Goal: Task Accomplishment & Management: Complete application form

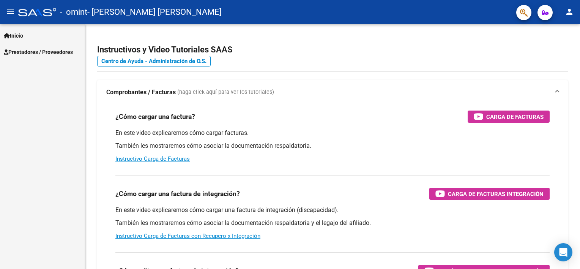
click at [567, 13] on mat-icon "person" at bounding box center [569, 11] width 9 height 9
click at [547, 54] on button "exit_to_app Salir" at bounding box center [554, 50] width 46 height 18
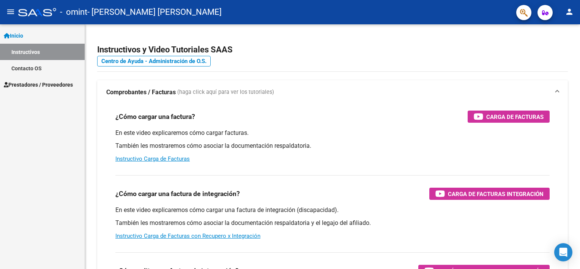
click at [32, 85] on span "Prestadores / Proveedores" at bounding box center [38, 84] width 69 height 8
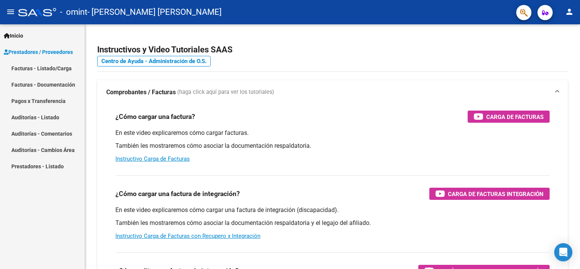
click at [55, 67] on link "Facturas - Listado/Carga" at bounding box center [42, 68] width 85 height 16
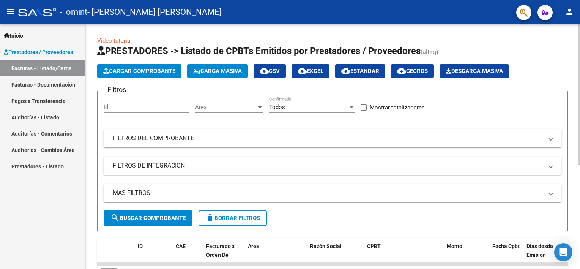
click at [170, 215] on span "search Buscar Comprobante" at bounding box center [147, 217] width 75 height 7
click at [129, 67] on button "Cargar Comprobante" at bounding box center [139, 71] width 84 height 14
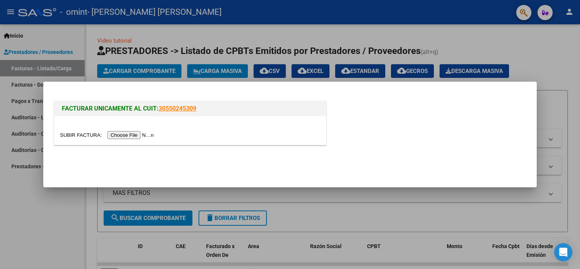
click at [121, 132] on input "file" at bounding box center [108, 135] width 96 height 8
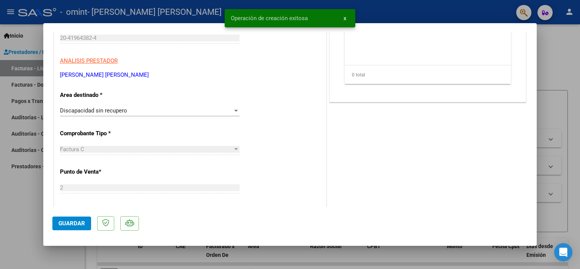
scroll to position [152, 0]
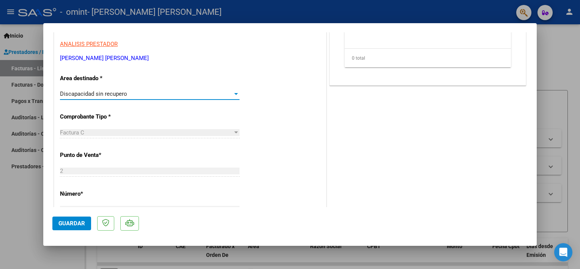
click at [233, 91] on div at bounding box center [236, 94] width 7 height 6
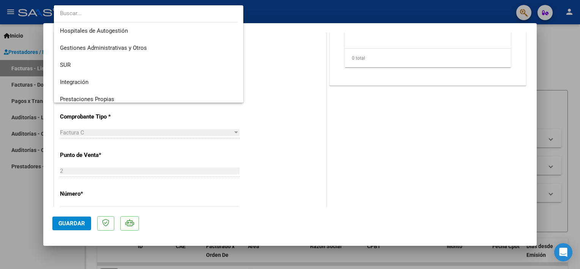
scroll to position [56, 0]
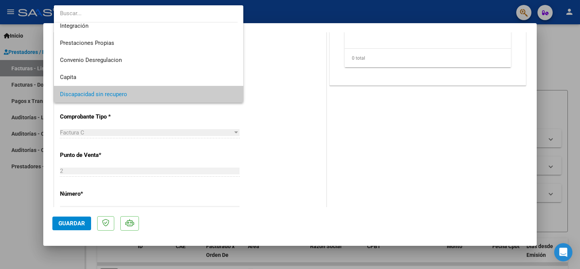
click at [287, 179] on div at bounding box center [290, 134] width 580 height 269
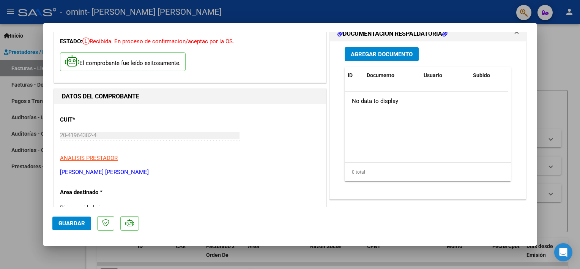
scroll to position [76, 0]
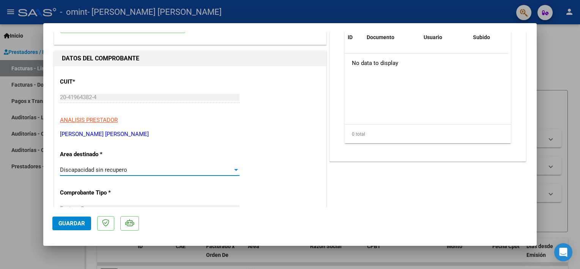
click at [159, 168] on div "Discapacidad sin recupero" at bounding box center [146, 169] width 173 height 7
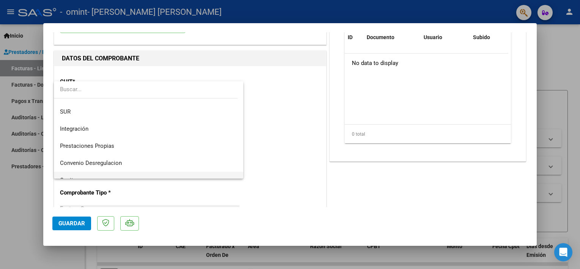
scroll to position [0, 0]
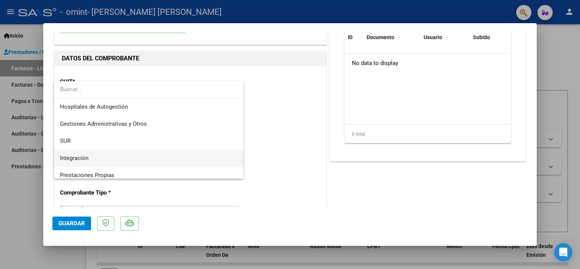
click at [134, 159] on span "Integración" at bounding box center [149, 158] width 178 height 17
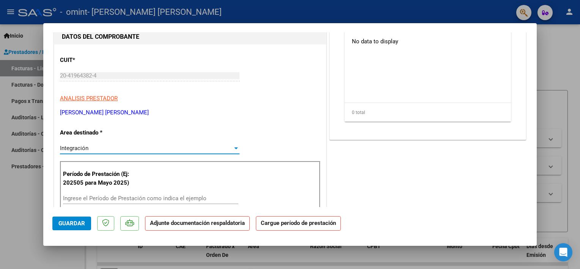
scroll to position [152, 0]
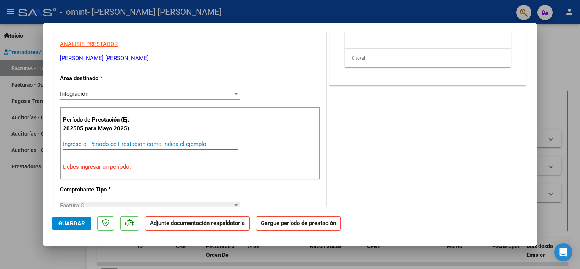
click at [140, 145] on input "Ingrese el Período de Prestación como indica el ejemplo" at bounding box center [150, 143] width 175 height 7
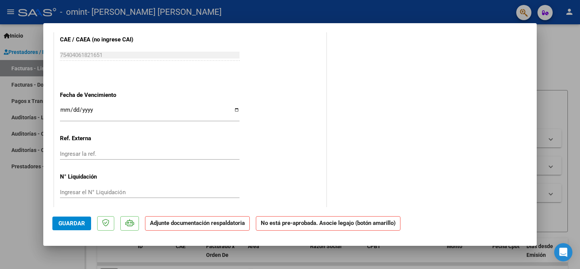
scroll to position [484, 0]
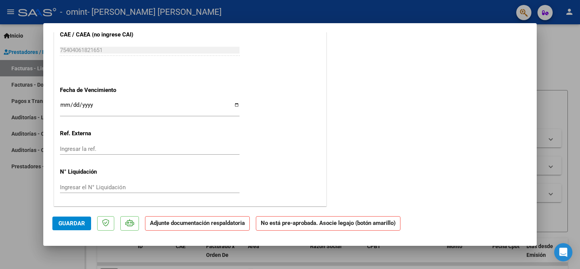
type input "202509"
click at [73, 222] on span "Guardar" at bounding box center [71, 223] width 27 height 7
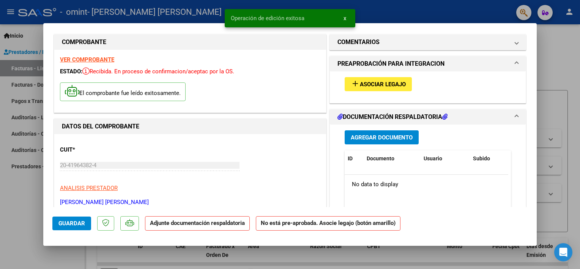
scroll to position [0, 0]
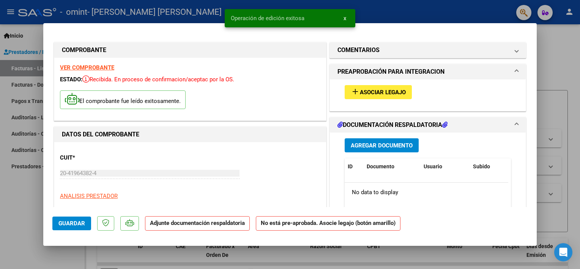
click at [374, 94] on span "Asociar Legajo" at bounding box center [383, 92] width 46 height 7
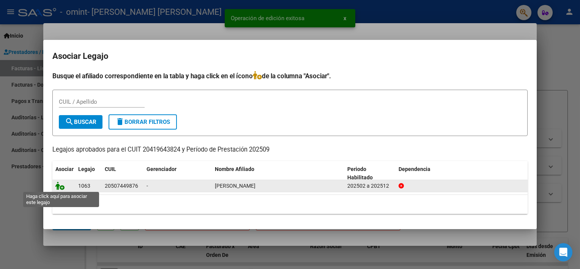
click at [58, 186] on icon at bounding box center [59, 185] width 9 height 8
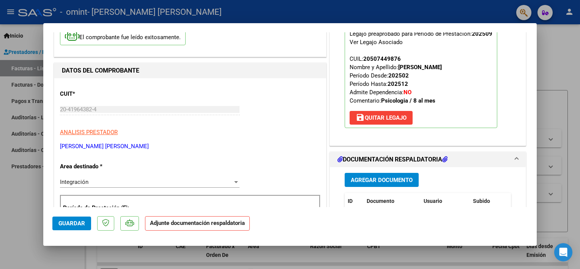
scroll to position [114, 0]
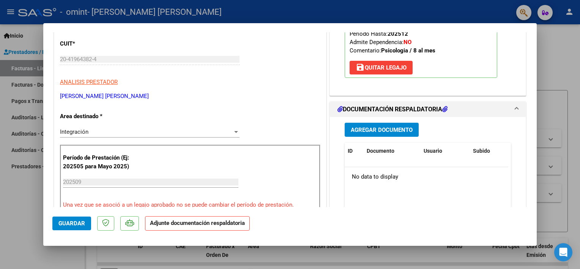
click at [386, 134] on button "Agregar Documento" at bounding box center [382, 130] width 74 height 14
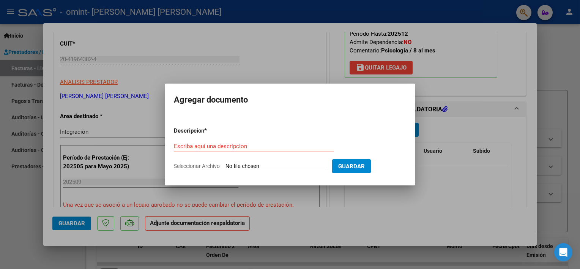
click at [253, 164] on input "Seleccionar Archivo" at bounding box center [275, 166] width 101 height 7
type input "C:\fakepath\NOTA DE CREDITO PSICOLOGIA SEPTIEMBRE [PERSON_NAME].pdf"
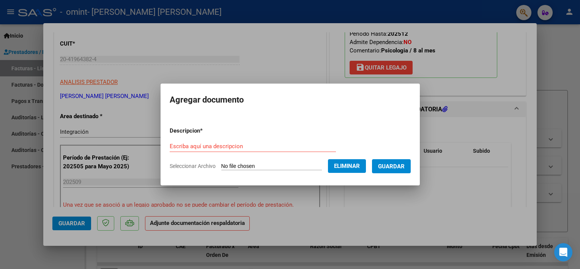
click at [250, 143] on input "Escriba aquí una descripcion" at bounding box center [253, 146] width 166 height 7
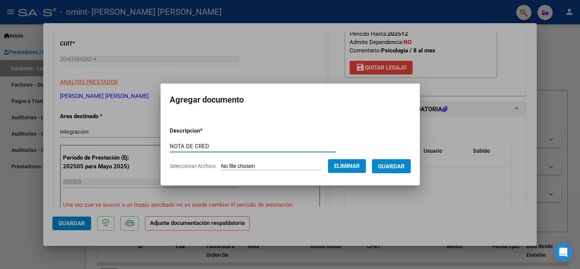
type input "NOTA DE CRED"
click at [392, 170] on span "Guardar" at bounding box center [391, 166] width 27 height 7
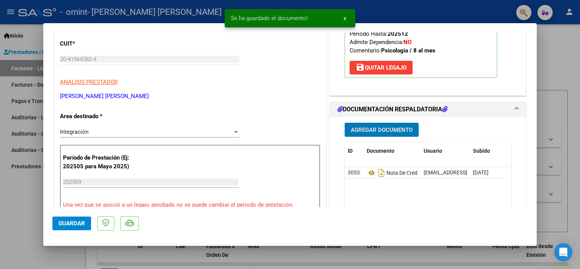
click at [370, 125] on button "Agregar Documento" at bounding box center [382, 130] width 74 height 14
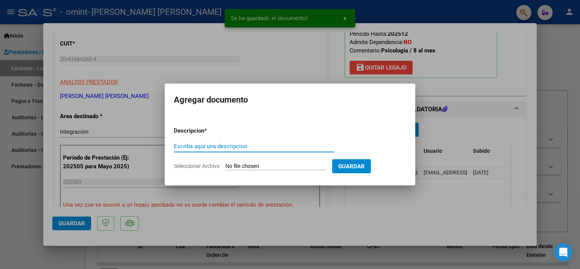
click at [240, 164] on input "Seleccionar Archivo" at bounding box center [275, 166] width 101 height 7
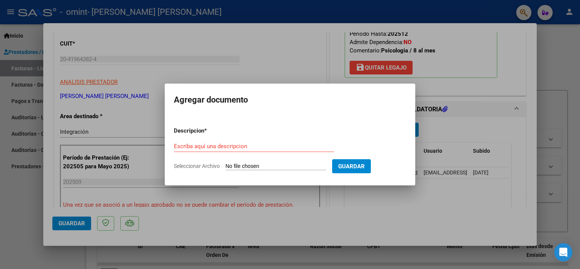
type input "C:\fakepath\PA PS [PERSON_NAME] SEPTIEMBRE.pdf"
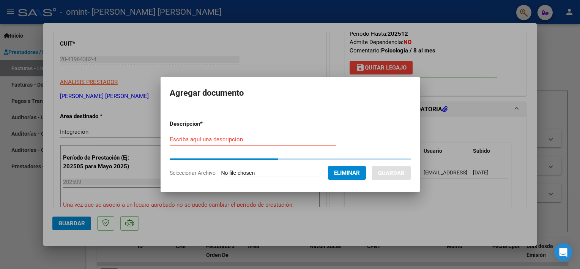
click at [219, 137] on input "Escriba aquí una descripcion" at bounding box center [253, 139] width 166 height 7
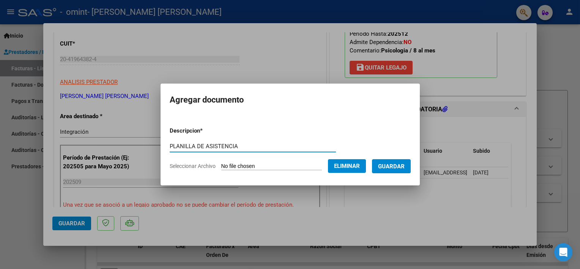
type input "PLANILLA DE ASISTENCIA"
click at [394, 165] on span "Guardar" at bounding box center [391, 166] width 27 height 7
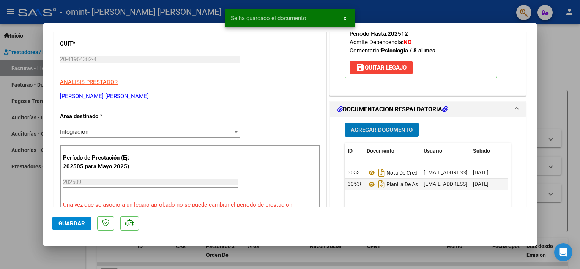
scroll to position [228, 0]
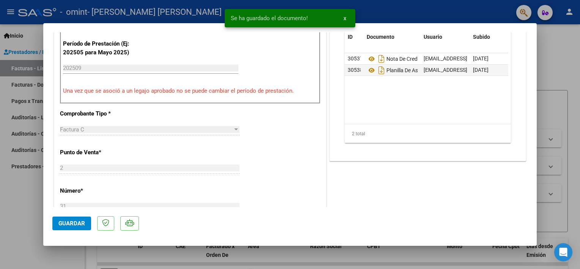
click at [77, 225] on span "Guardar" at bounding box center [71, 223] width 27 height 7
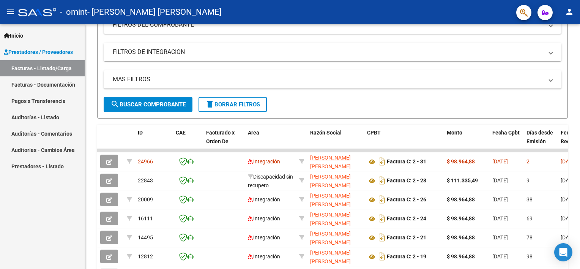
scroll to position [114, 0]
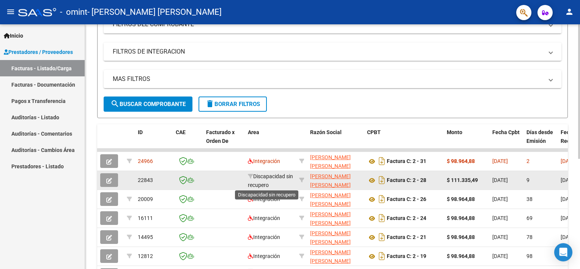
click at [274, 181] on span "Discapacidad sin recupero" at bounding box center [270, 180] width 45 height 15
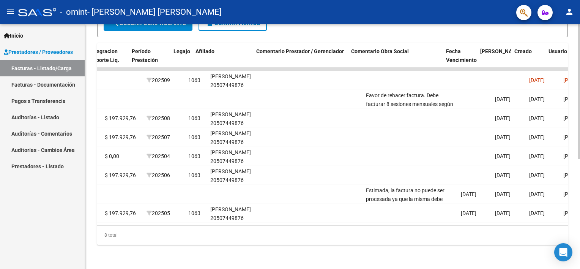
scroll to position [0, 955]
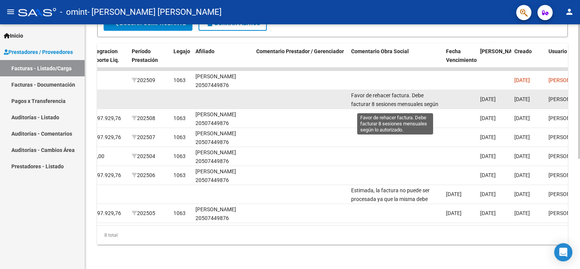
click at [413, 95] on span "Favor de rehacer factura. Debe facturar 8 sesiones mensuales según lo autorizad…" at bounding box center [394, 104] width 87 height 24
